Goal: Register for event/course

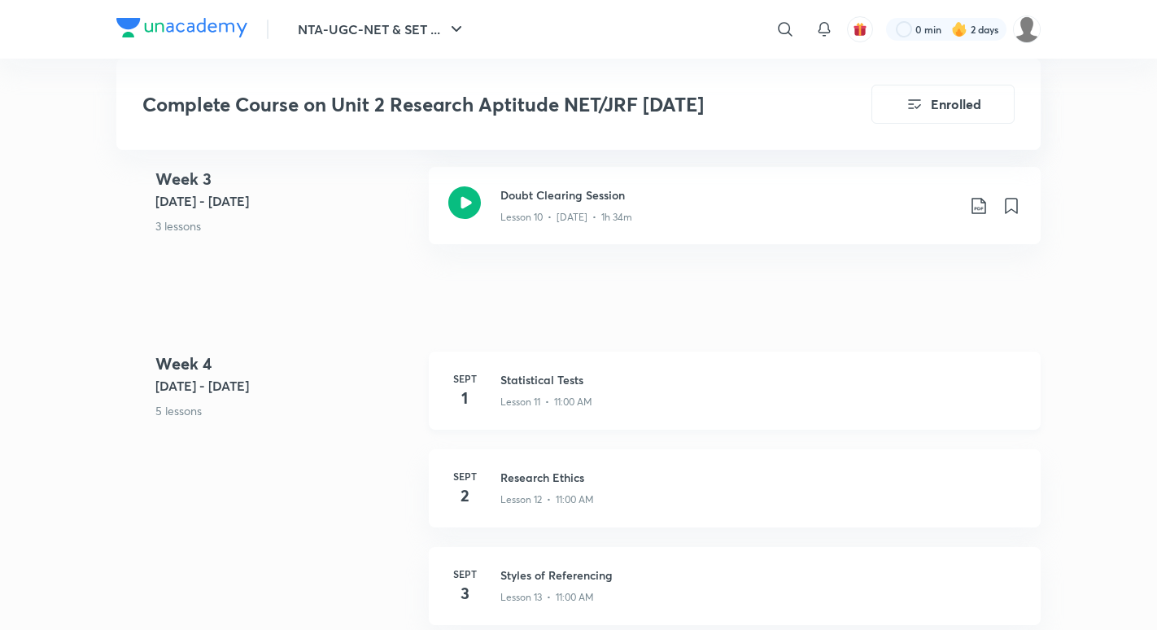
scroll to position [1926, 0]
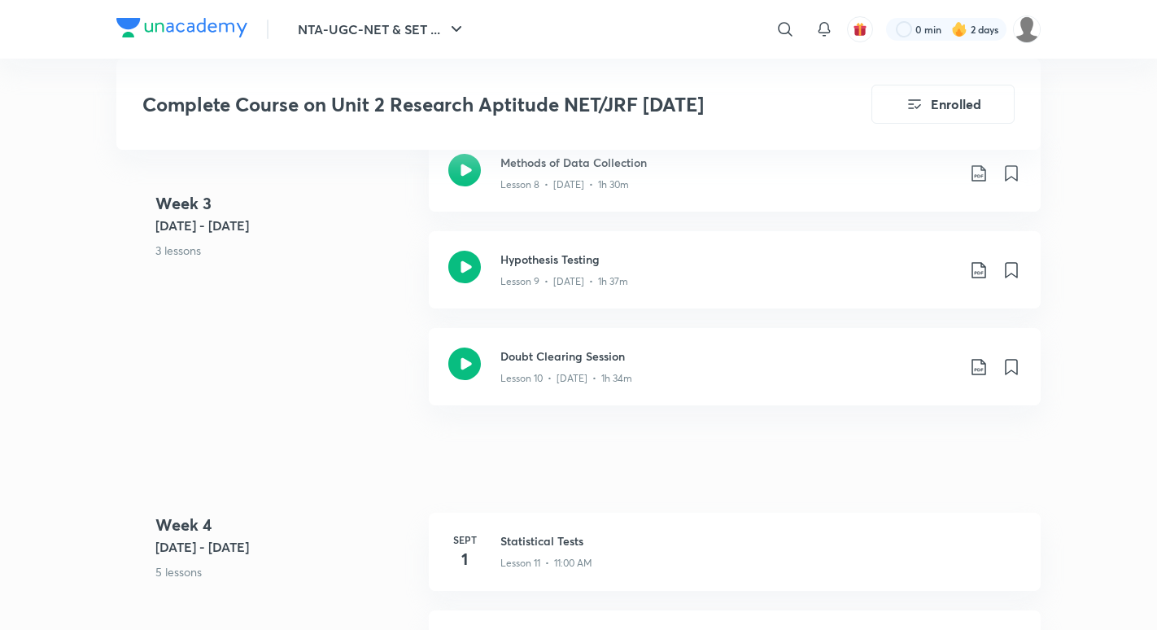
scroll to position [1764, 0]
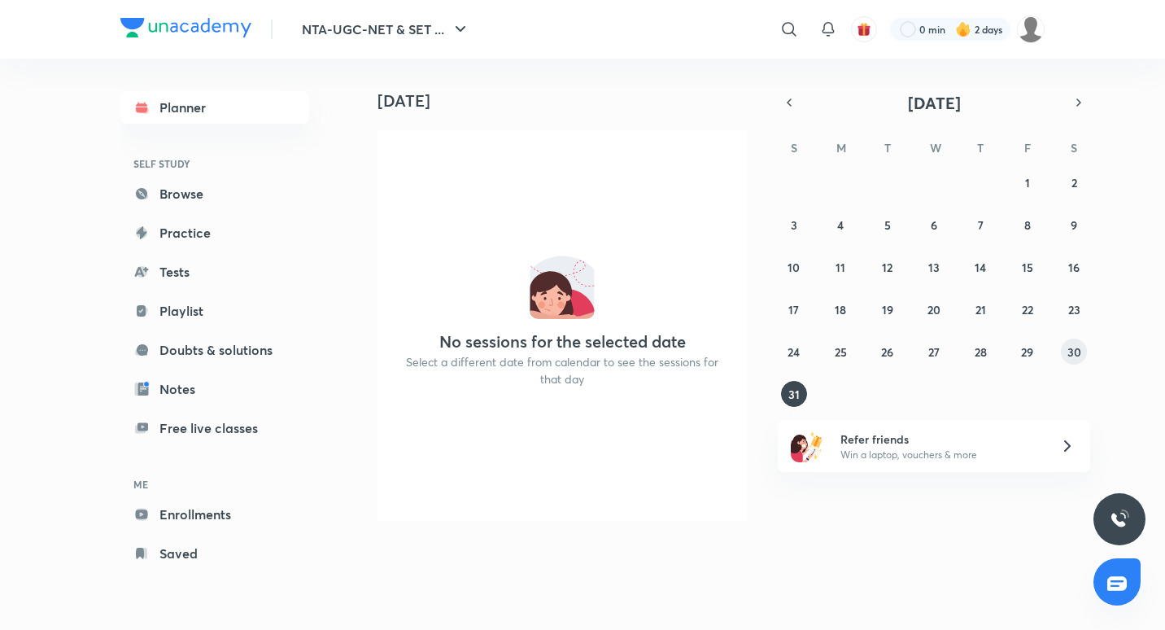
click at [1084, 358] on button "30" at bounding box center [1074, 352] width 26 height 26
click at [799, 396] on button "31" at bounding box center [794, 394] width 26 height 26
